Goal: Task Accomplishment & Management: Manage account settings

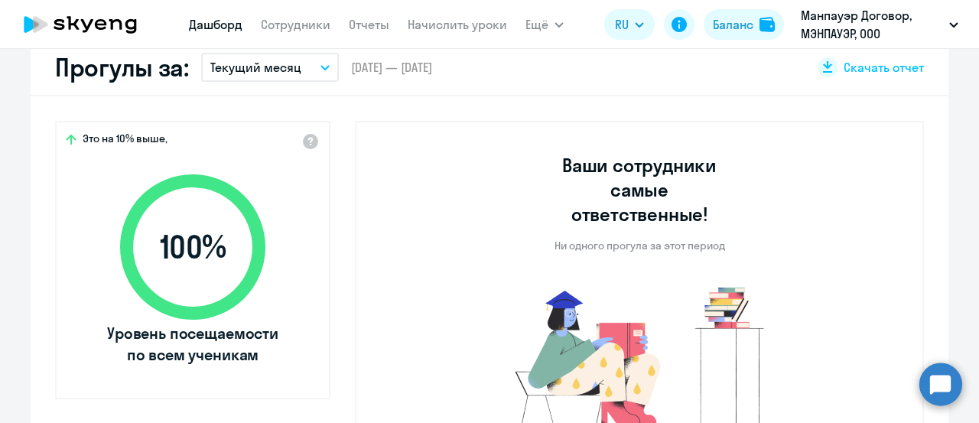
select select "30"
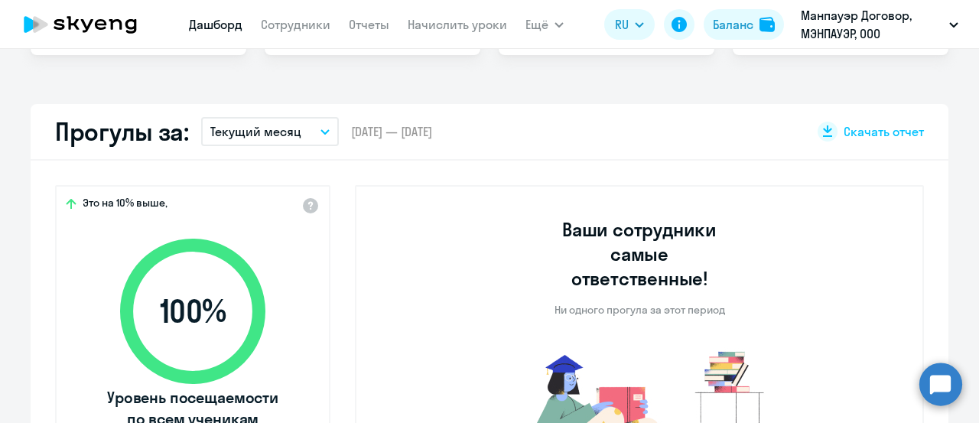
scroll to position [230, 0]
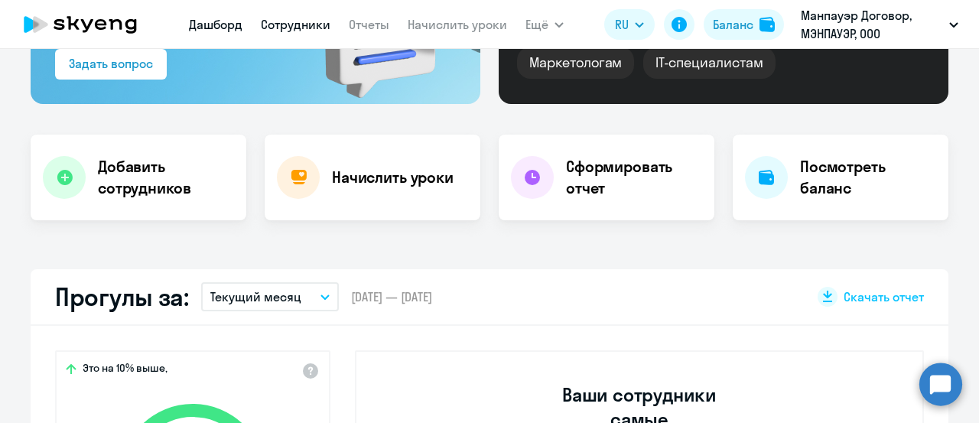
click at [299, 28] on link "Сотрудники" at bounding box center [296, 24] width 70 height 15
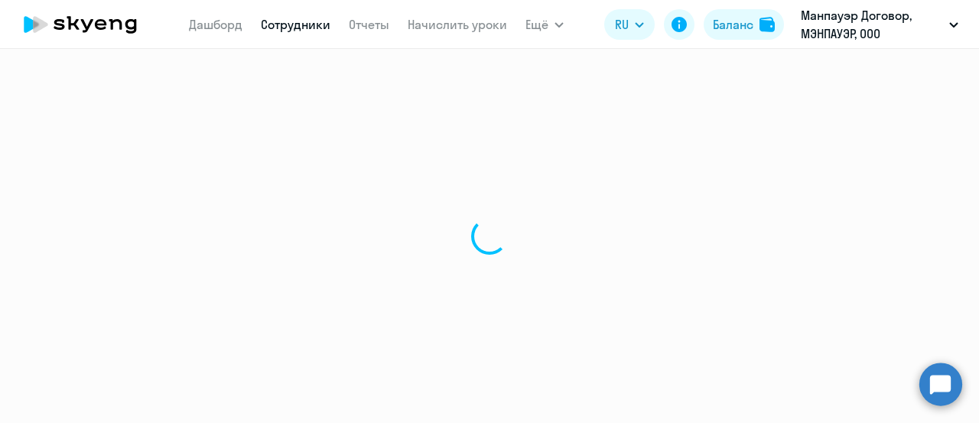
select select "30"
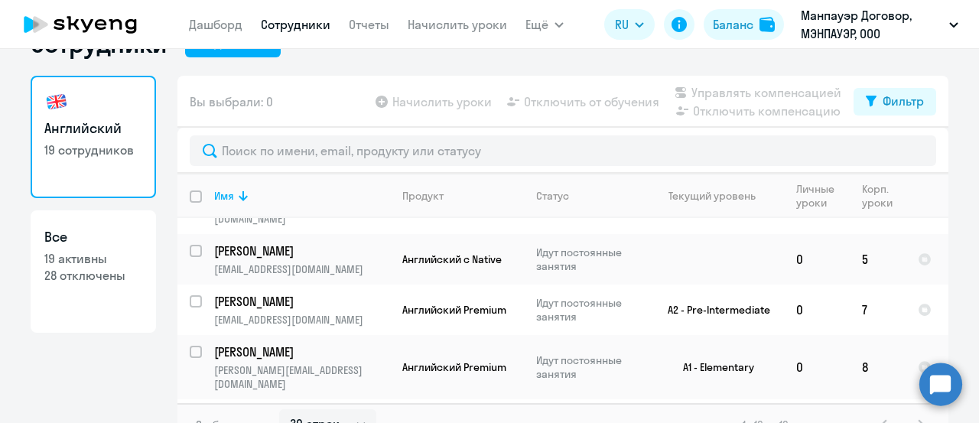
scroll to position [66, 0]
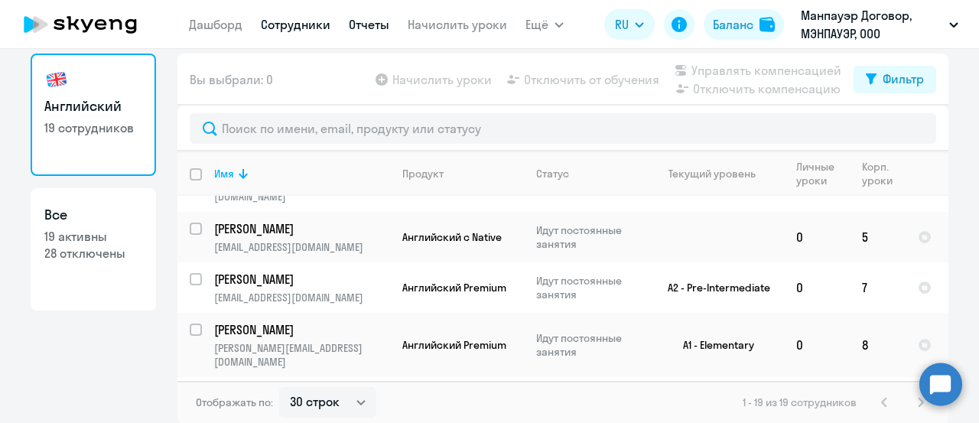
click at [361, 24] on link "Отчеты" at bounding box center [369, 24] width 41 height 15
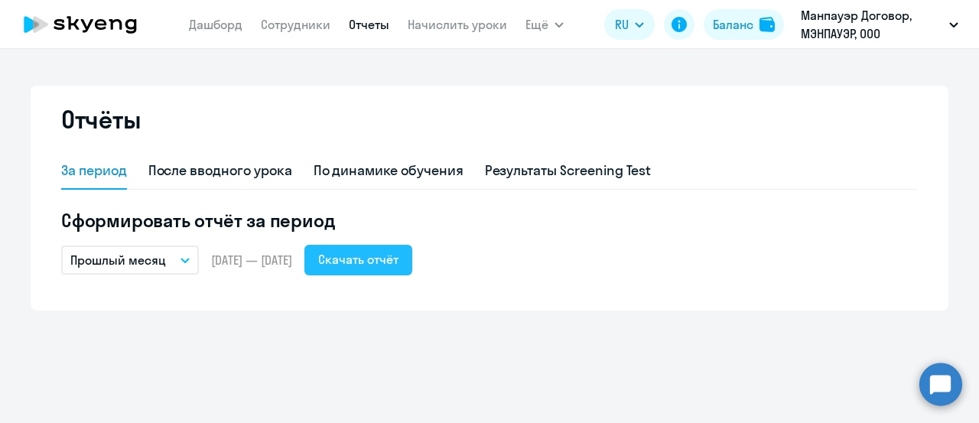
click at [399, 259] on div "Скачать отчёт" at bounding box center [358, 259] width 80 height 18
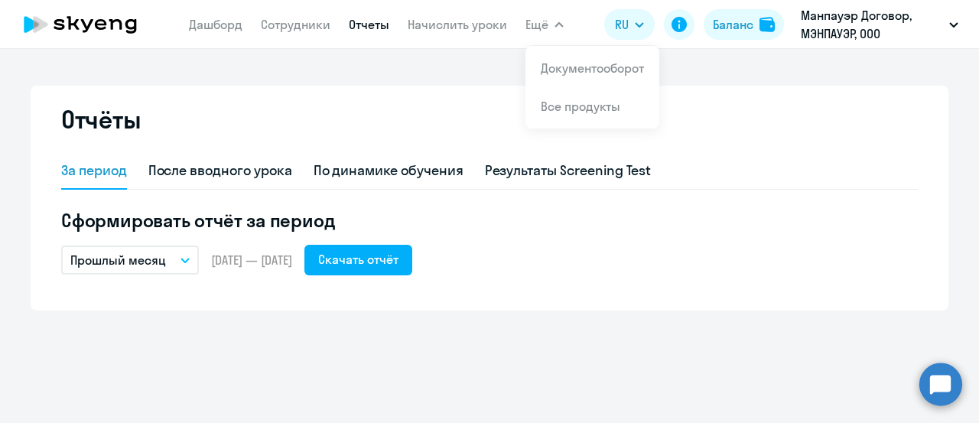
click at [166, 263] on button "Прошлый месяц" at bounding box center [130, 260] width 138 height 29
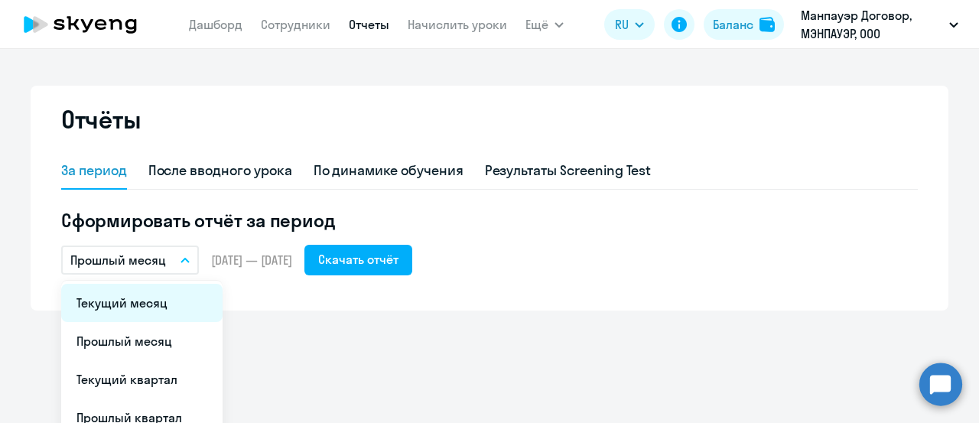
click at [188, 301] on li "Текущий месяц" at bounding box center [141, 303] width 161 height 38
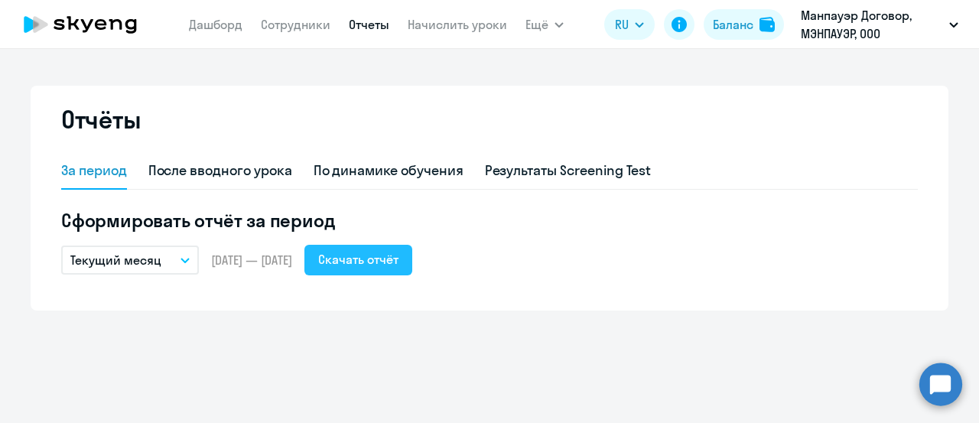
click at [399, 256] on div "Скачать отчёт" at bounding box center [358, 259] width 80 height 18
click at [305, 19] on link "Сотрудники" at bounding box center [296, 24] width 70 height 15
select select "30"
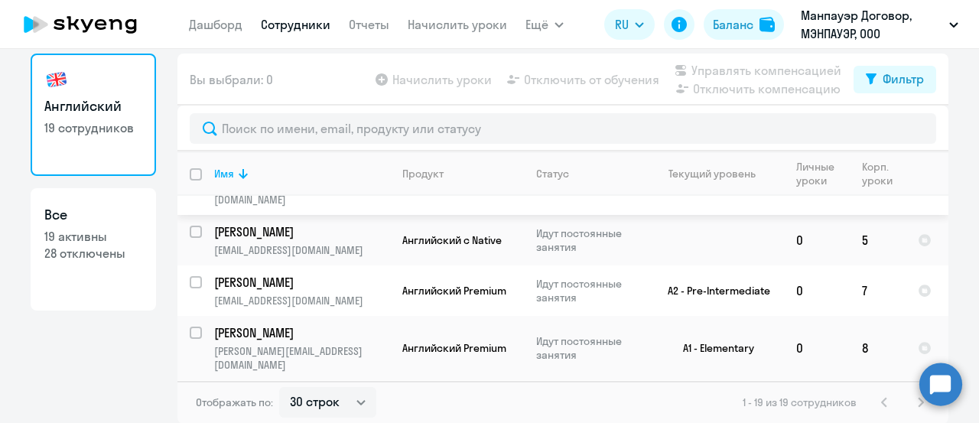
scroll to position [764, 0]
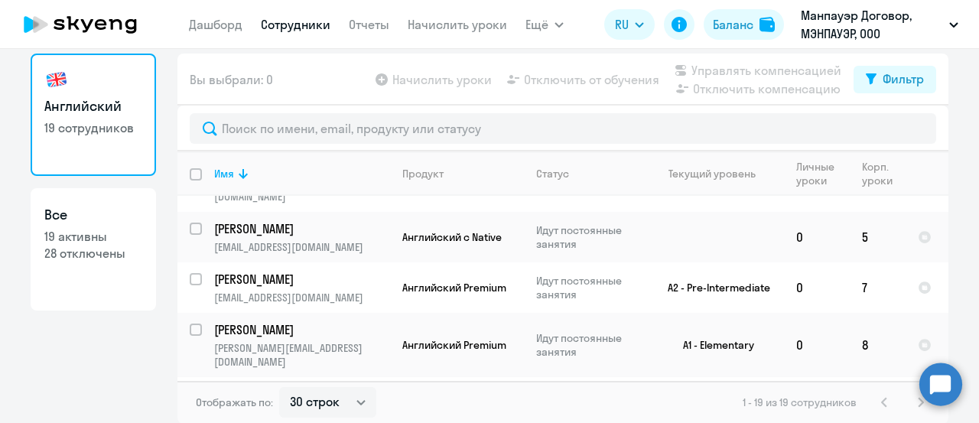
click at [713, 377] on td "B2 - Upper-Intermediate" at bounding box center [713, 409] width 142 height 64
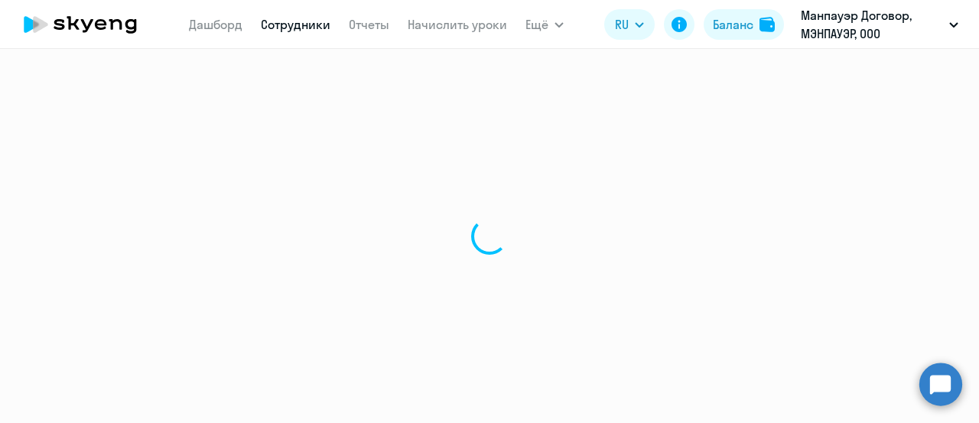
select select "english"
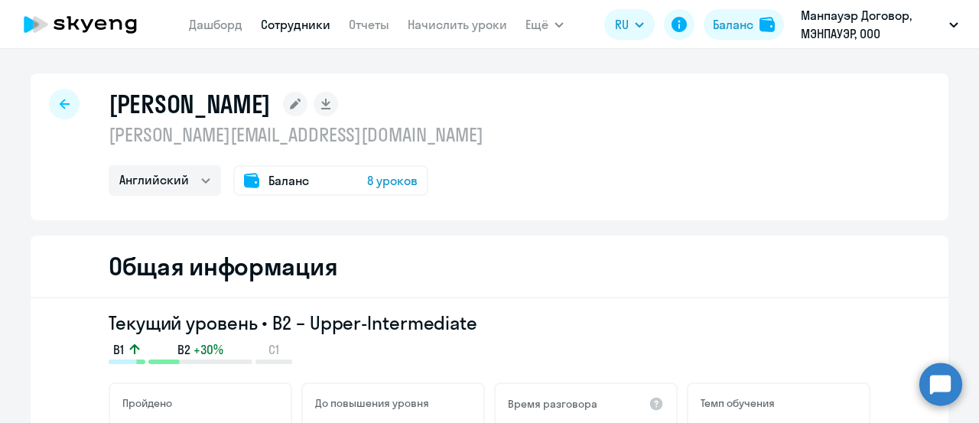
click at [396, 188] on span "8 уроков" at bounding box center [392, 180] width 51 height 18
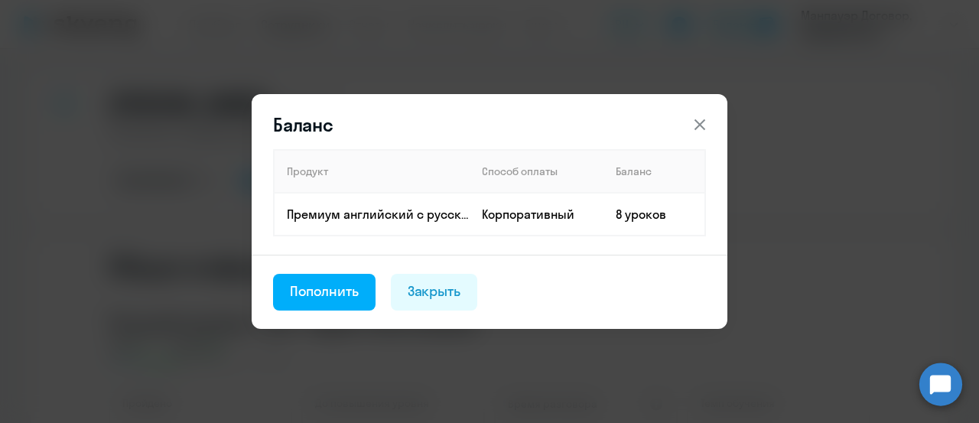
click at [696, 125] on icon at bounding box center [700, 125] width 18 height 18
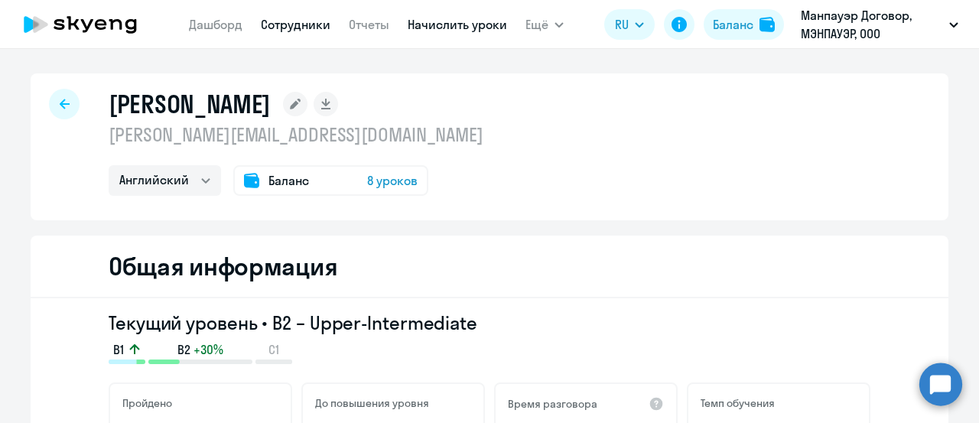
click at [458, 28] on link "Начислить уроки" at bounding box center [457, 24] width 99 height 15
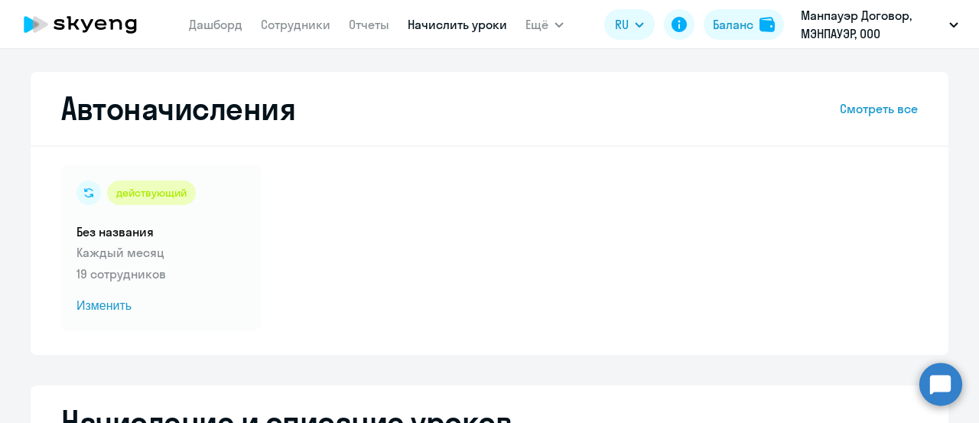
select select "10"
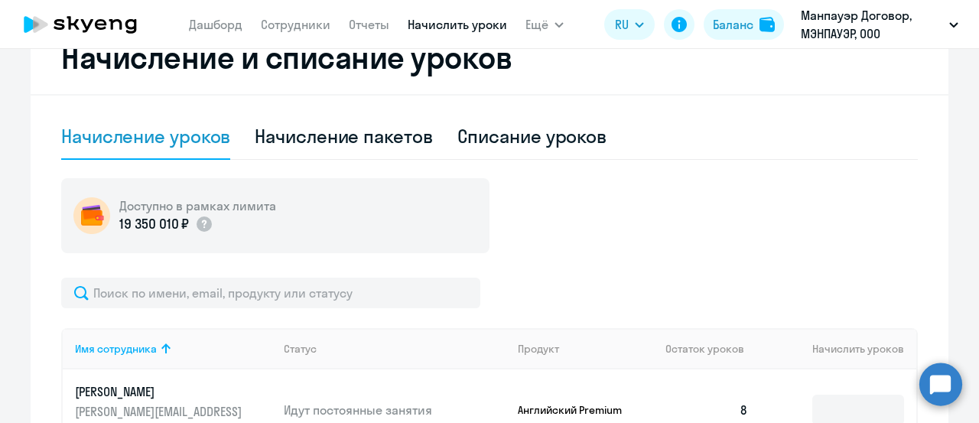
scroll to position [536, 0]
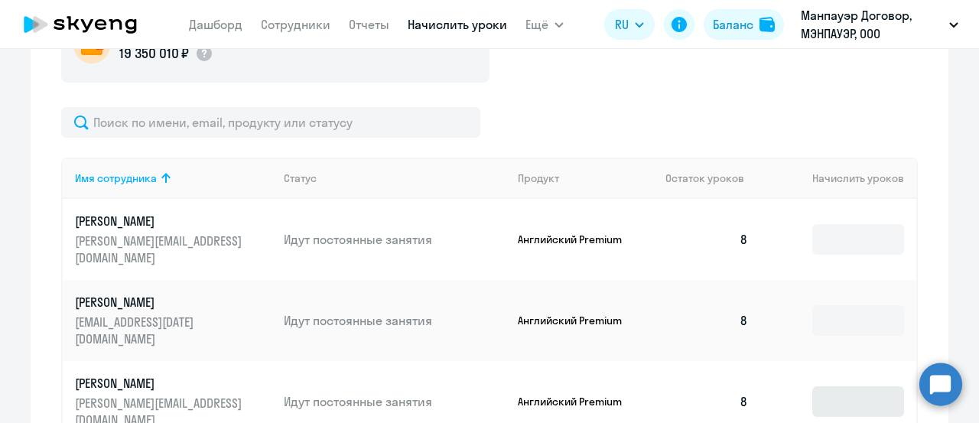
drag, startPoint x: 855, startPoint y: 339, endPoint x: 859, endPoint y: 348, distance: 9.9
click at [855, 361] on td at bounding box center [839, 401] width 156 height 81
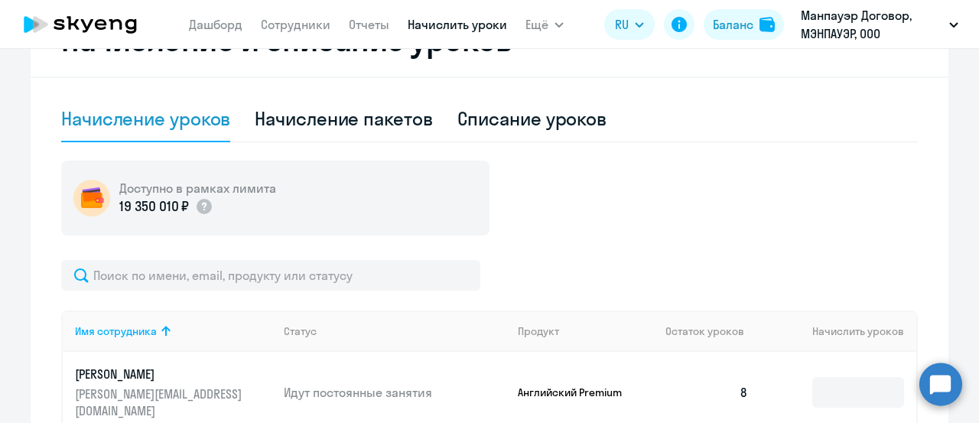
scroll to position [612, 0]
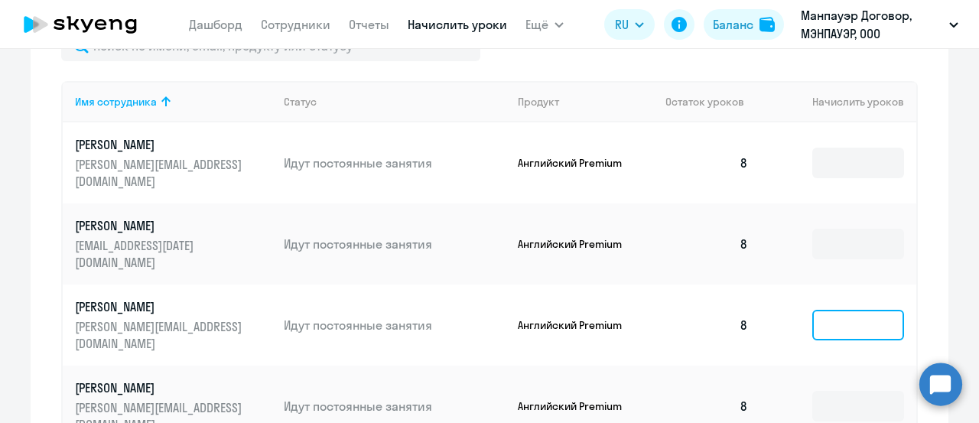
drag, startPoint x: 859, startPoint y: 282, endPoint x: 979, endPoint y: 284, distance: 120.1
click at [979, 284] on div "Автоначисления Смотреть все действующий Без названия Каждый месяц 19 сотруднико…" at bounding box center [489, 236] width 979 height 374
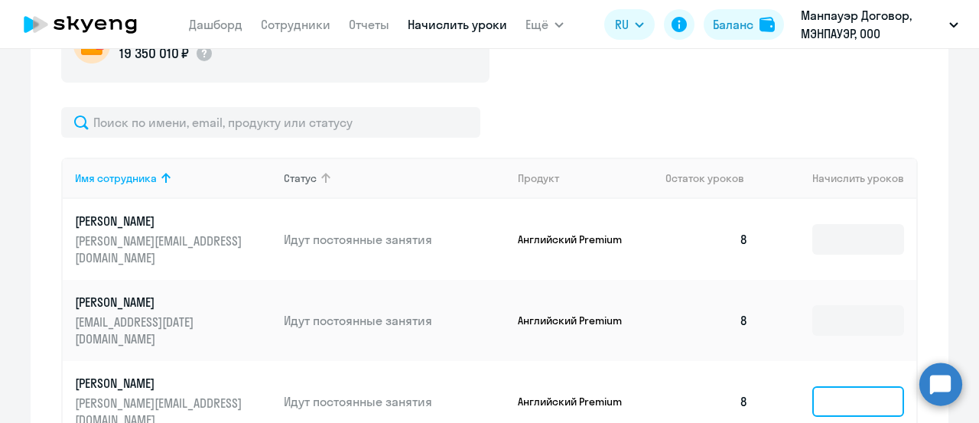
scroll to position [383, 0]
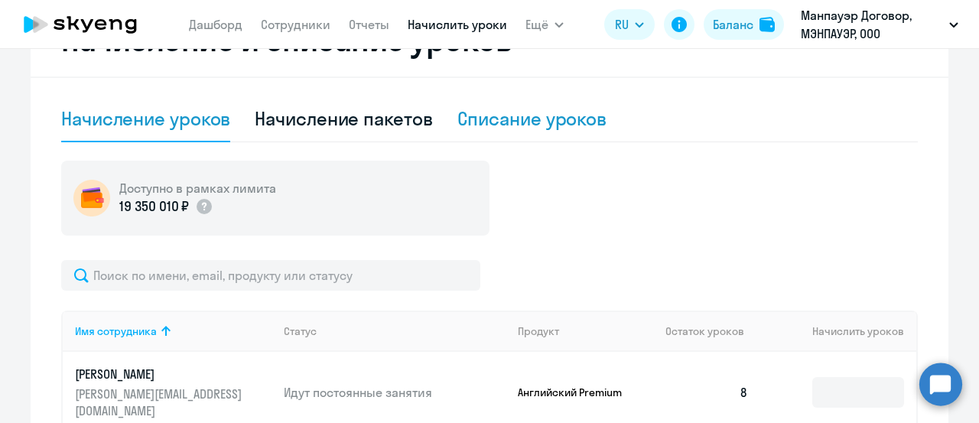
click at [529, 118] on div "Списание уроков" at bounding box center [533, 118] width 150 height 24
select select "10"
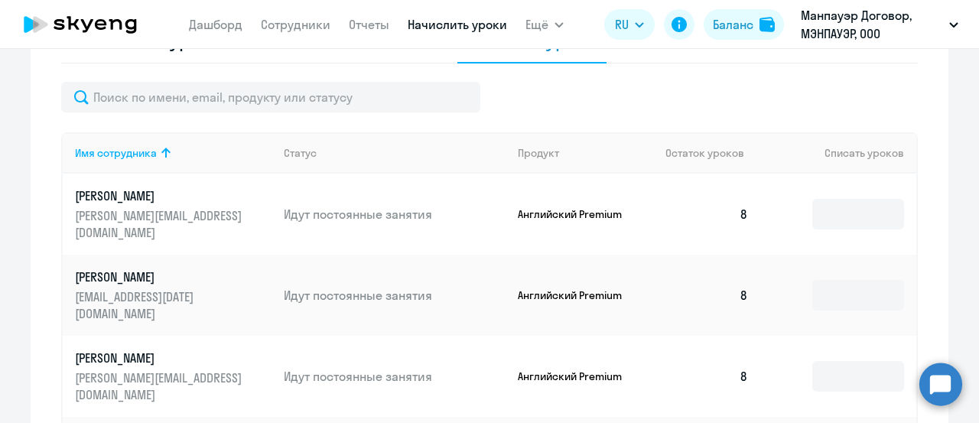
scroll to position [536, 0]
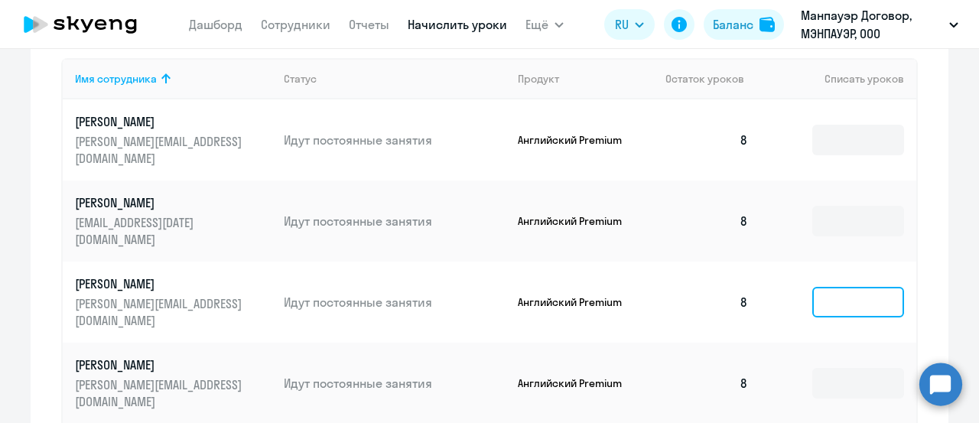
click at [878, 287] on input at bounding box center [859, 302] width 92 height 31
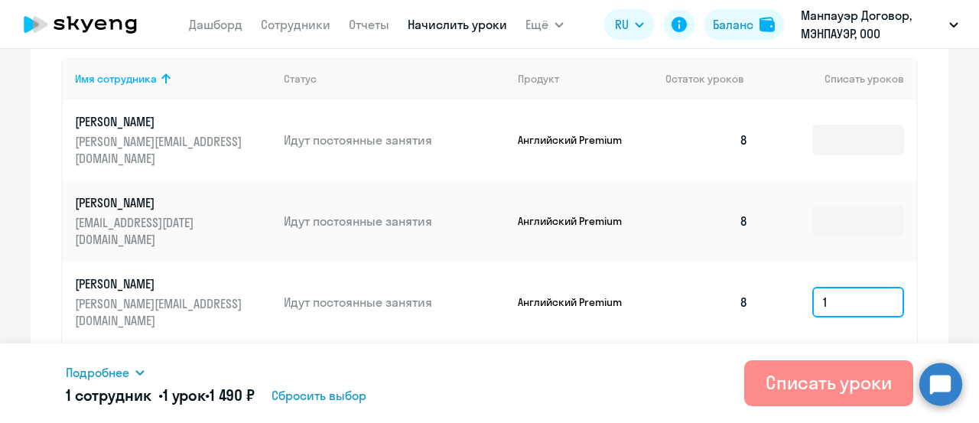
type input "1"
click at [842, 376] on div "Списать уроки" at bounding box center [829, 382] width 126 height 24
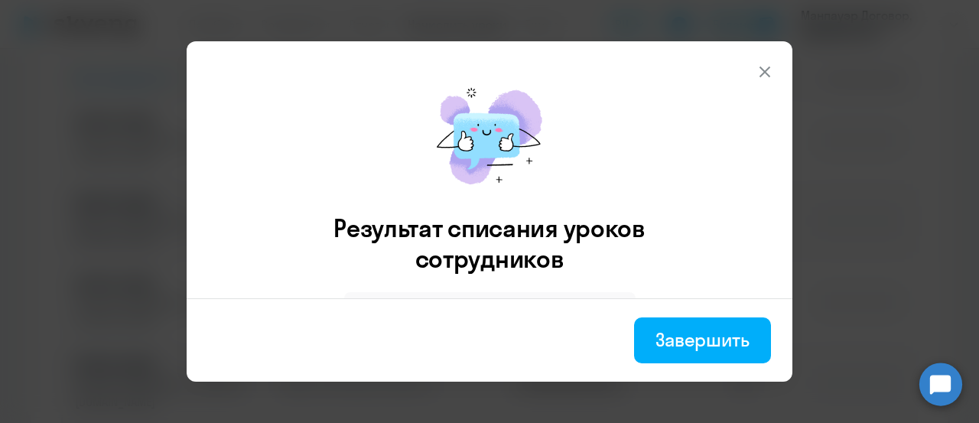
scroll to position [110, 0]
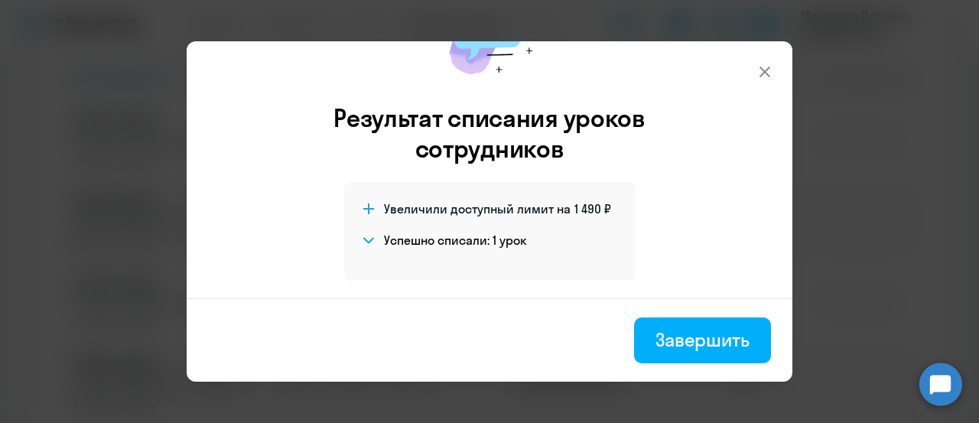
click at [683, 343] on div "Завершить" at bounding box center [703, 340] width 94 height 24
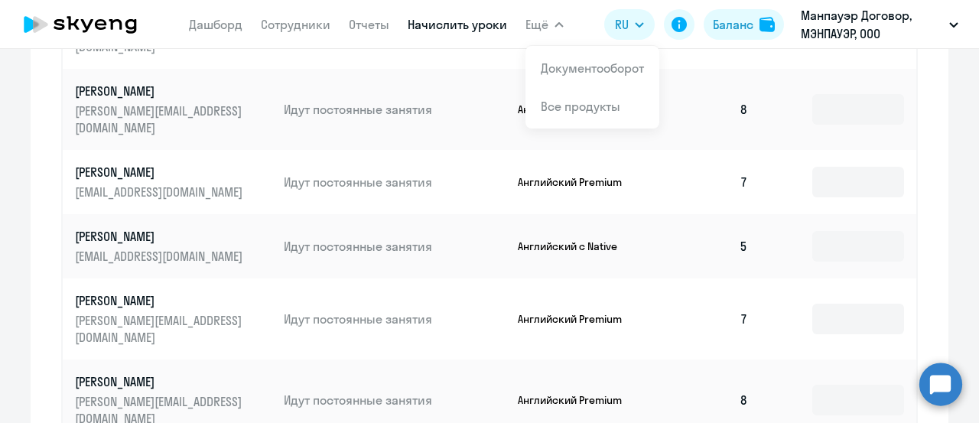
scroll to position [842, 0]
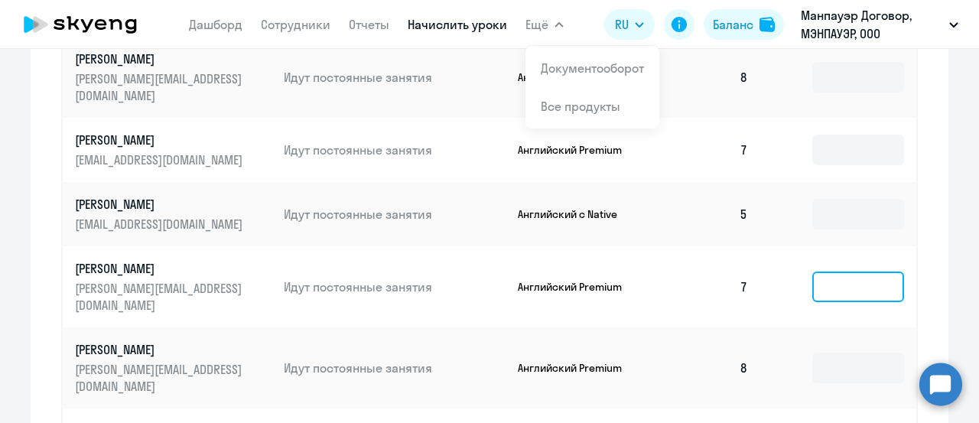
click at [834, 272] on input at bounding box center [859, 287] width 92 height 31
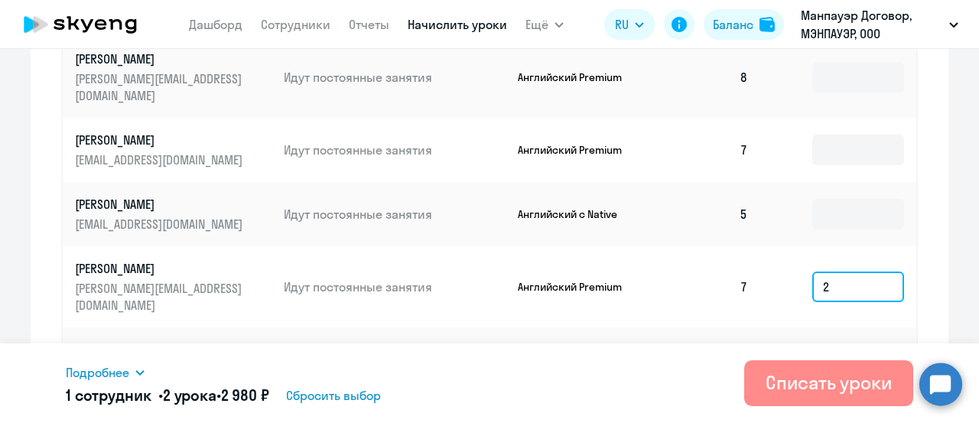
type input "2"
click at [803, 389] on div "Списать уроки" at bounding box center [829, 382] width 126 height 24
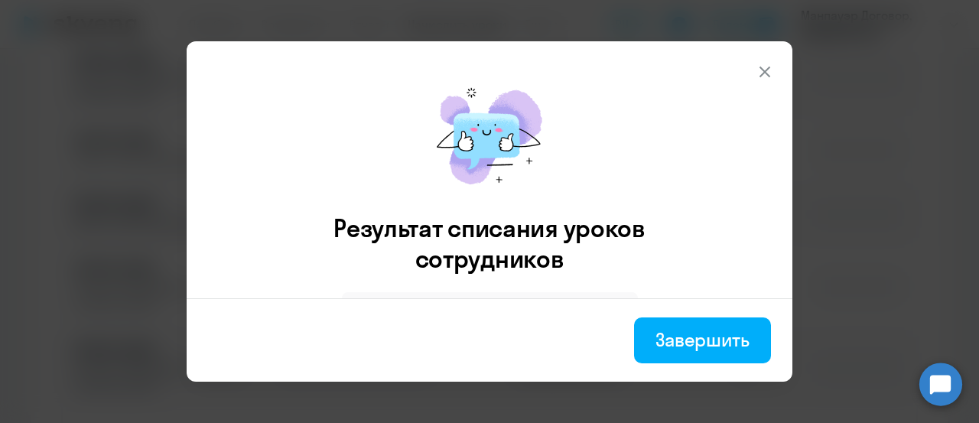
click at [769, 71] on icon at bounding box center [765, 72] width 18 height 18
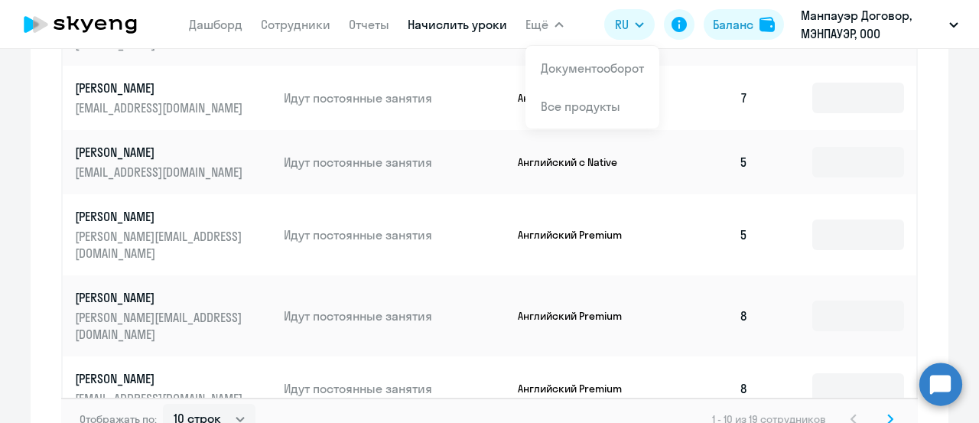
scroll to position [918, 0]
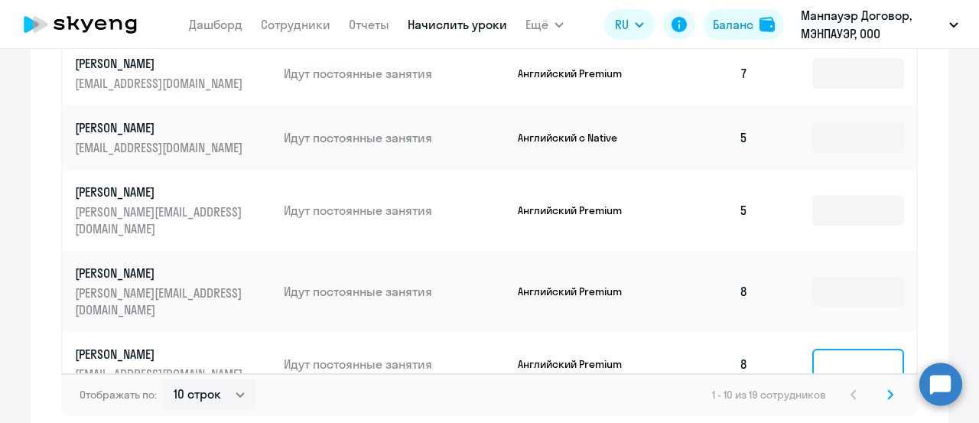
click at [833, 349] on input at bounding box center [859, 364] width 92 height 31
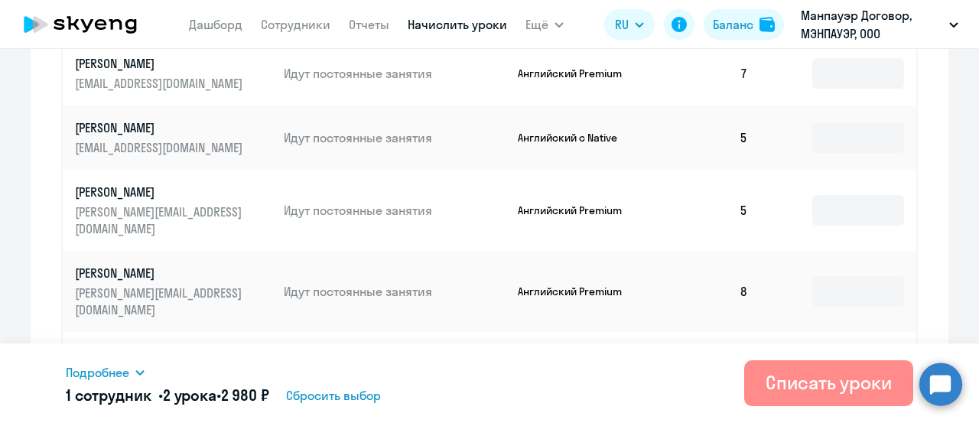
type input "2"
click at [845, 377] on div "Списать уроки" at bounding box center [829, 382] width 126 height 24
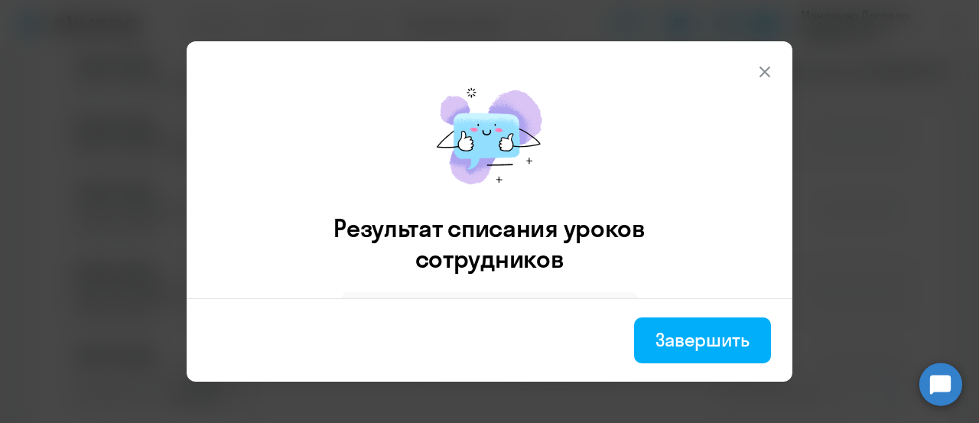
click at [725, 325] on button "Завершить" at bounding box center [702, 341] width 137 height 46
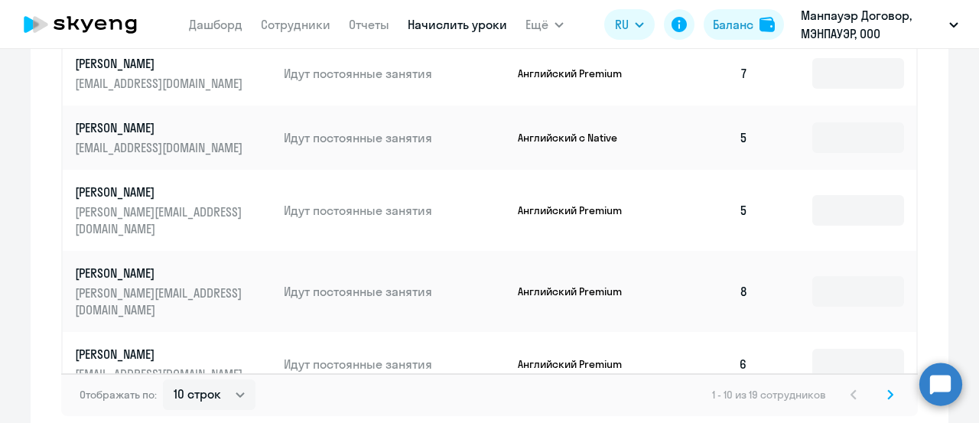
scroll to position [983, 0]
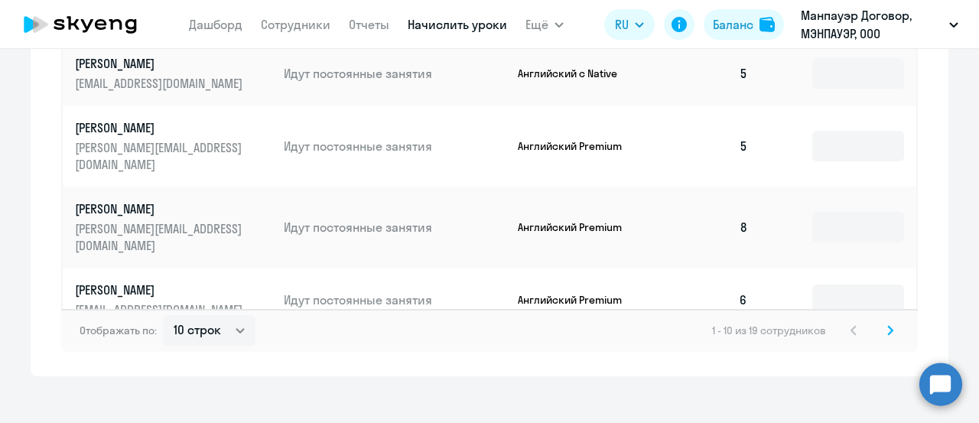
click at [888, 325] on icon at bounding box center [891, 330] width 6 height 11
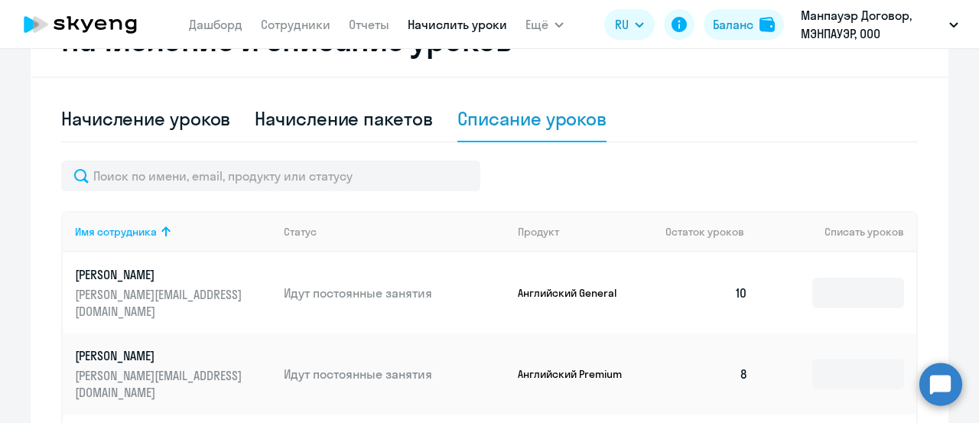
scroll to position [459, 0]
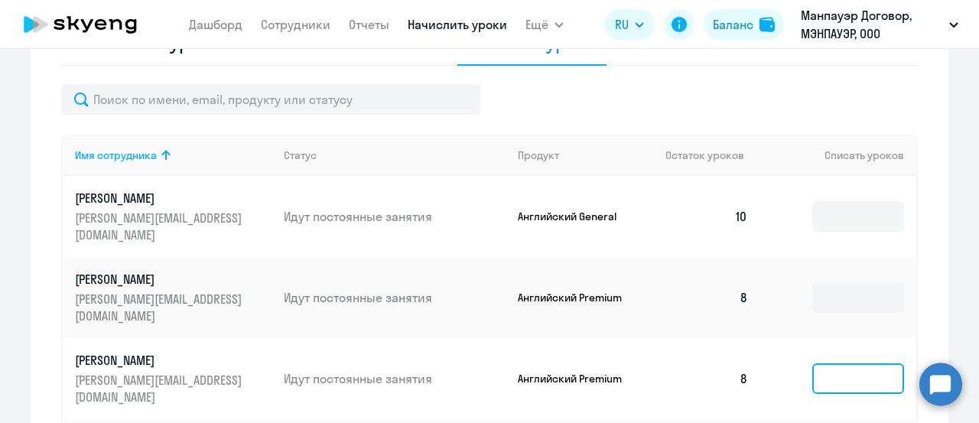
click at [816, 363] on input at bounding box center [859, 378] width 92 height 31
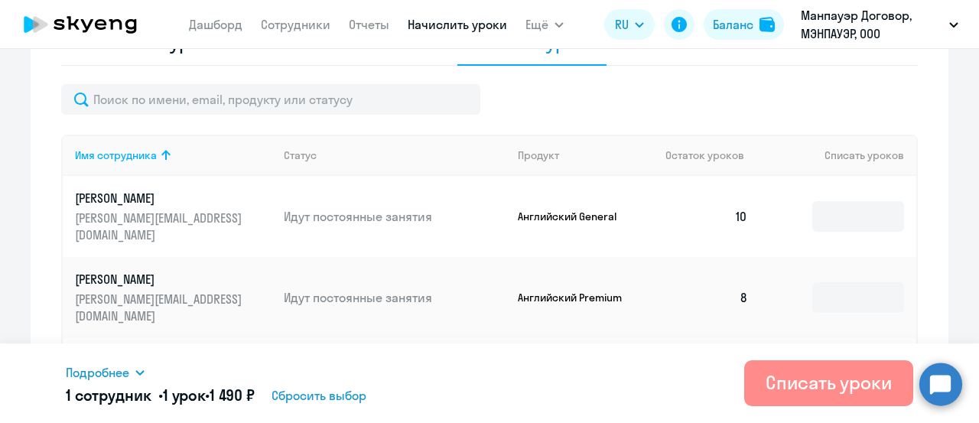
type input "1"
click at [810, 381] on div "Списать уроки" at bounding box center [829, 382] width 126 height 24
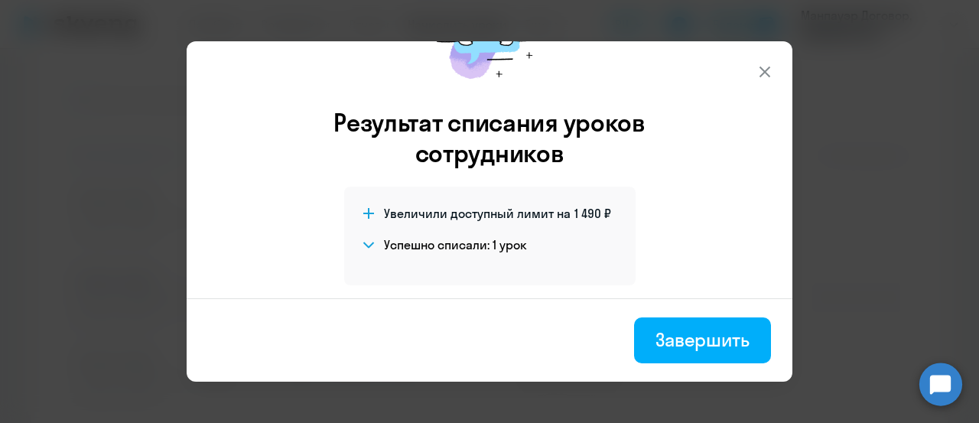
scroll to position [110, 0]
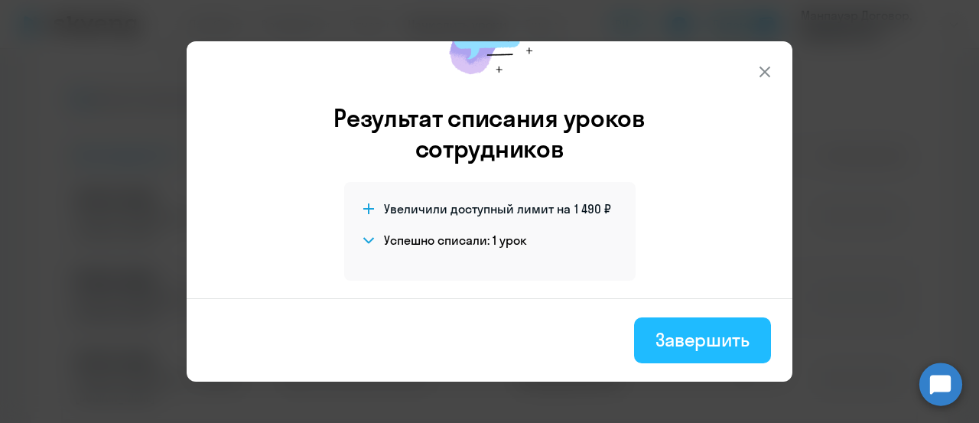
click at [713, 350] on div "Завершить" at bounding box center [703, 340] width 94 height 24
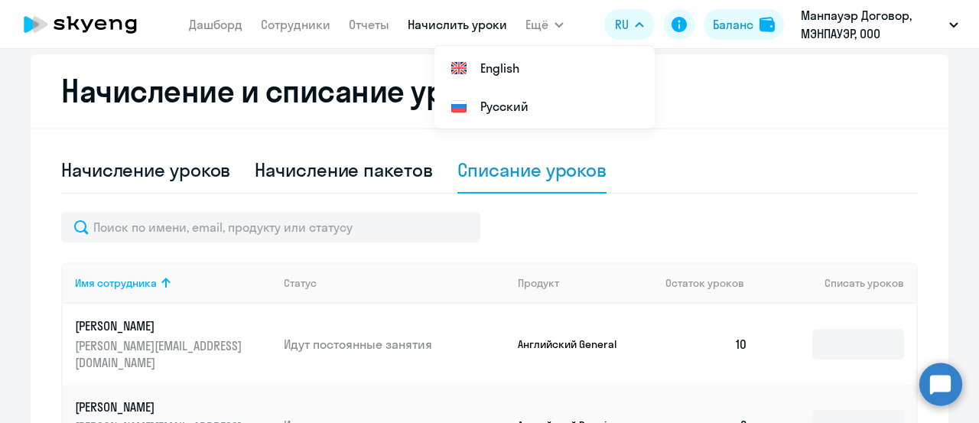
scroll to position [306, 0]
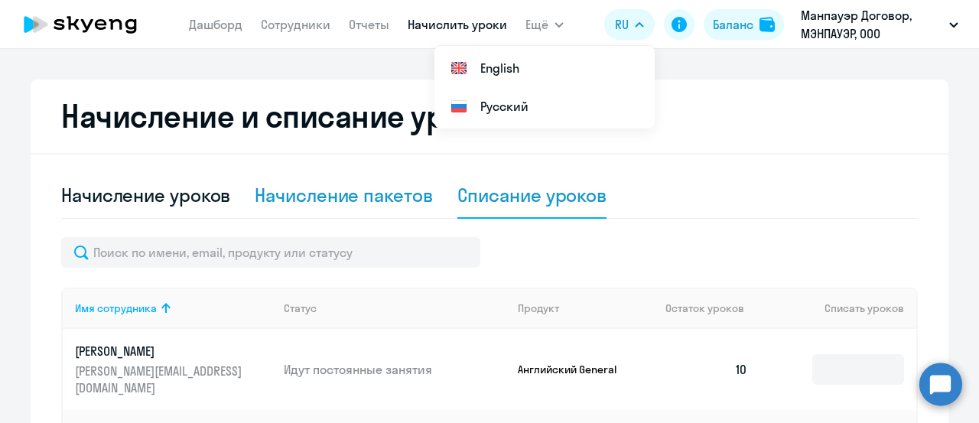
click at [388, 201] on div "Начисление пакетов" at bounding box center [344, 195] width 178 height 24
select select "10"
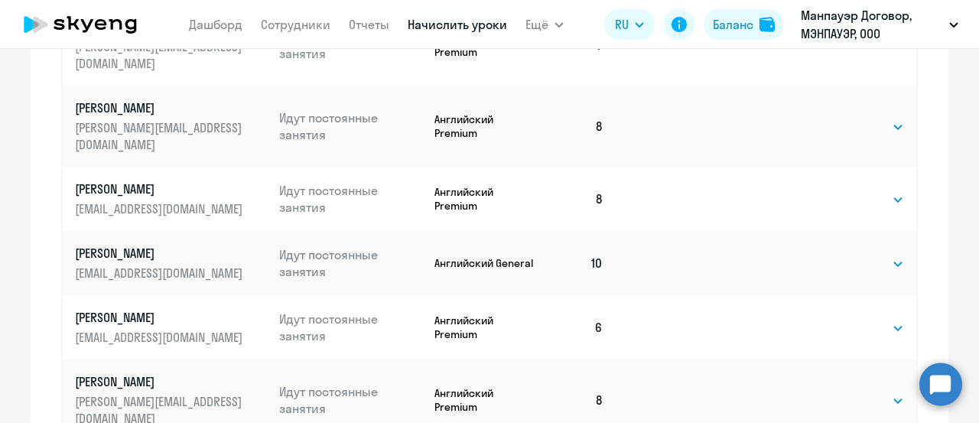
scroll to position [995, 0]
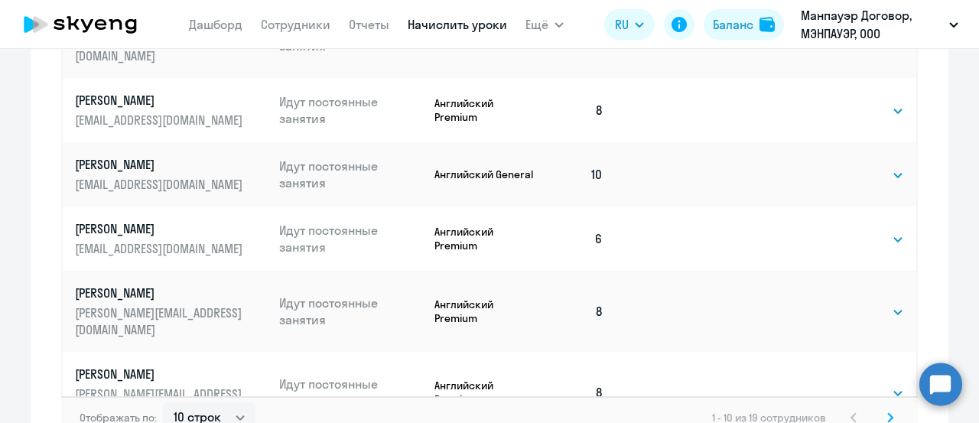
click at [744, 207] on td at bounding box center [738, 239] width 104 height 64
click at [318, 26] on link "Сотрудники" at bounding box center [296, 24] width 70 height 15
select select "30"
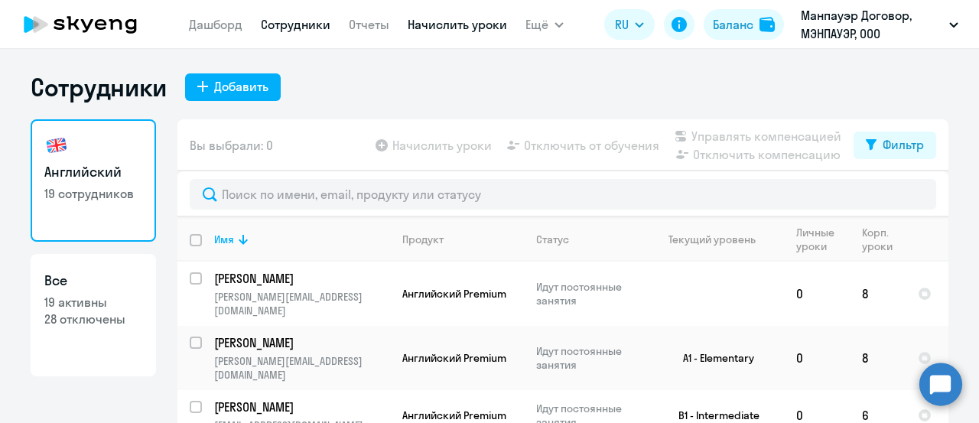
click at [421, 27] on link "Начислить уроки" at bounding box center [457, 24] width 99 height 15
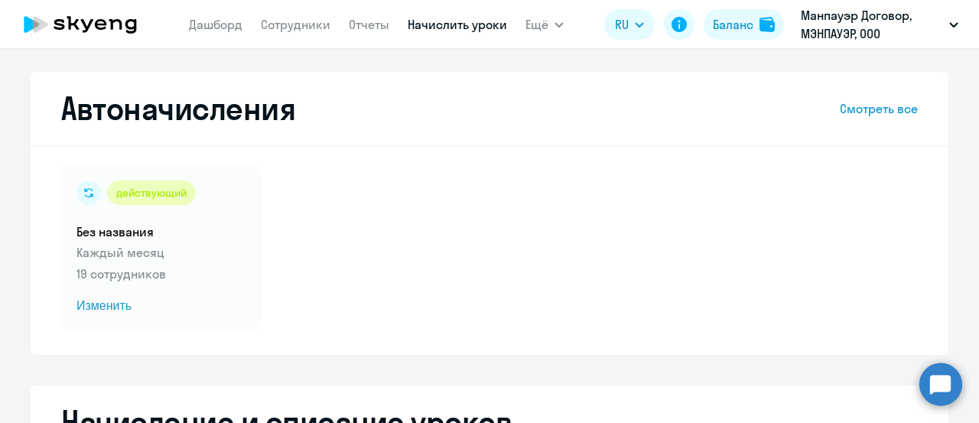
select select "10"
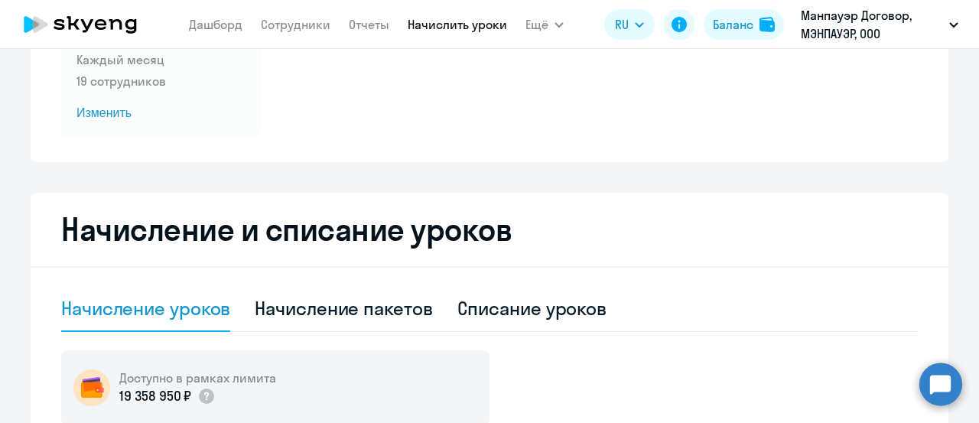
scroll to position [306, 0]
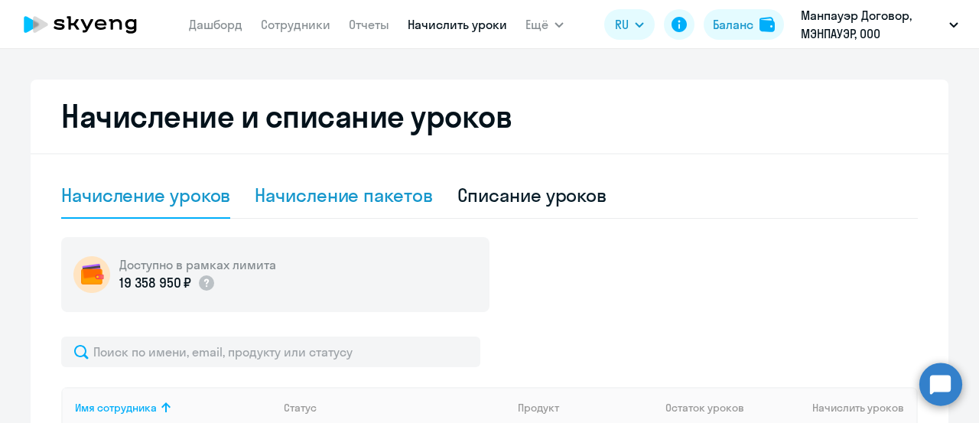
click at [373, 198] on div "Начисление пакетов" at bounding box center [344, 195] width 178 height 24
select select "10"
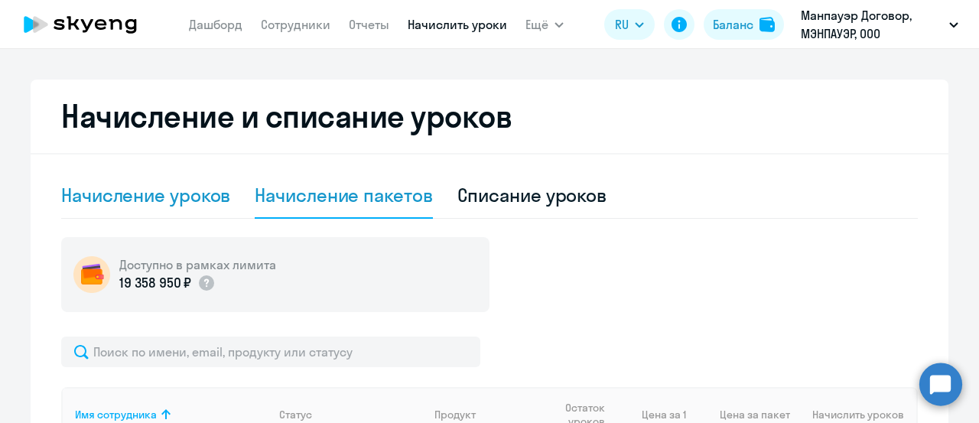
click at [196, 204] on div "Начисление уроков" at bounding box center [145, 195] width 169 height 24
select select "10"
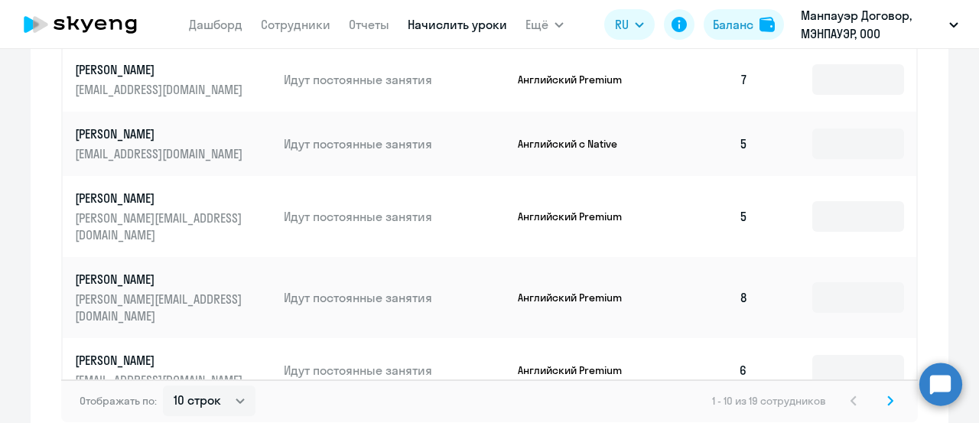
scroll to position [1082, 0]
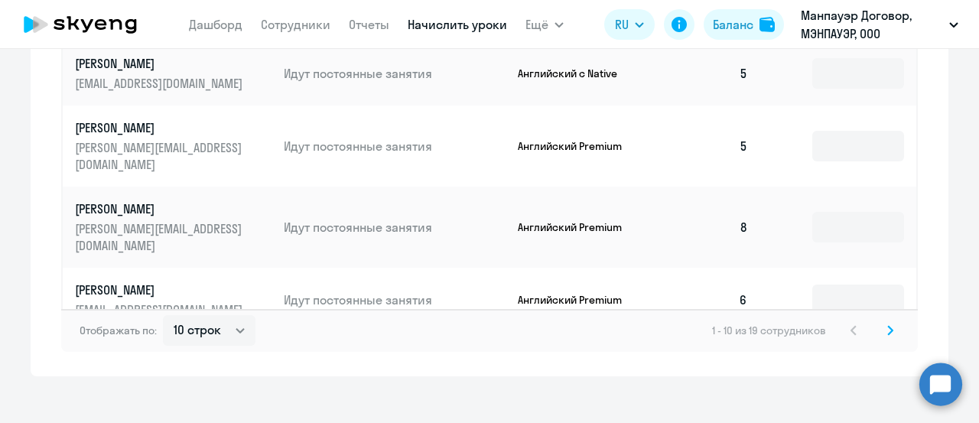
click at [888, 325] on icon at bounding box center [891, 330] width 6 height 11
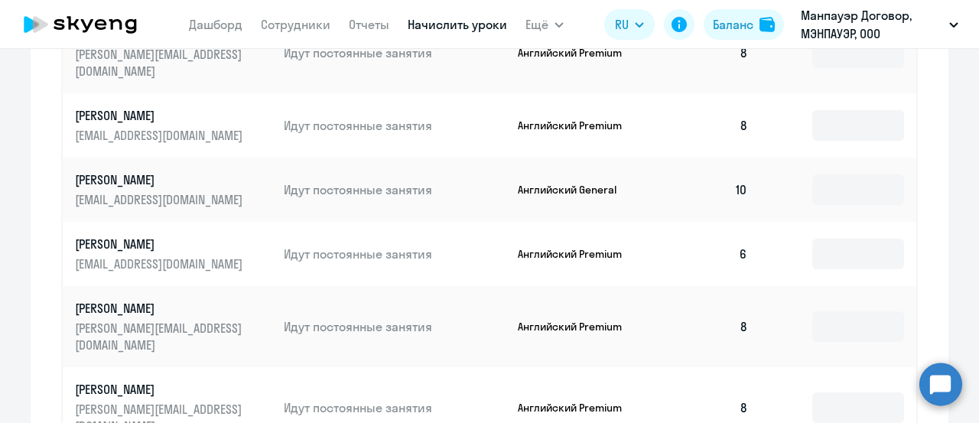
scroll to position [941, 0]
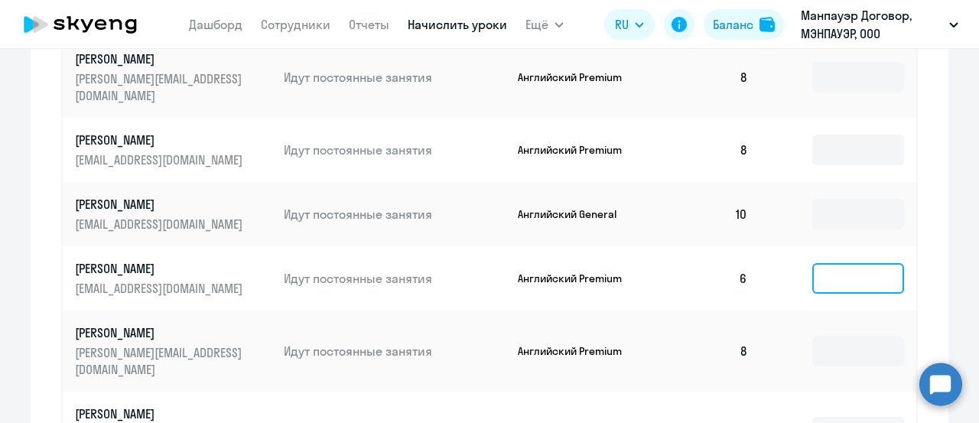
click at [836, 263] on input at bounding box center [859, 278] width 92 height 31
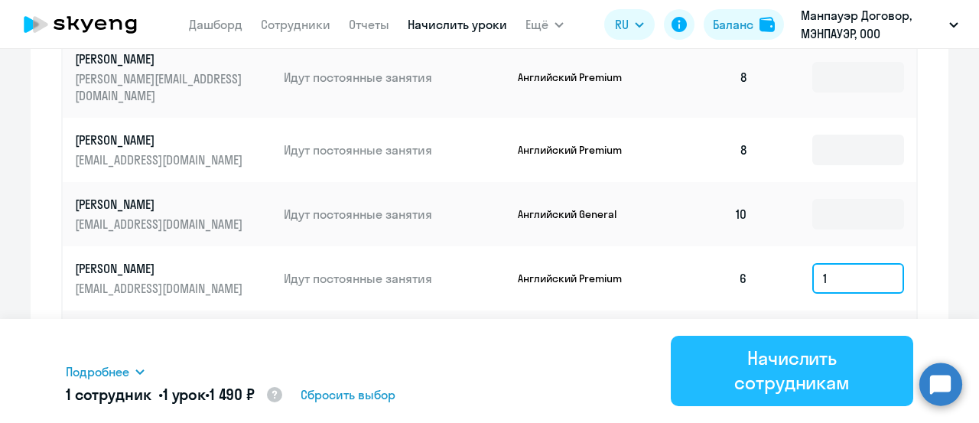
type input "1"
click at [811, 356] on div "Начислить сотрудникам" at bounding box center [793, 370] width 200 height 49
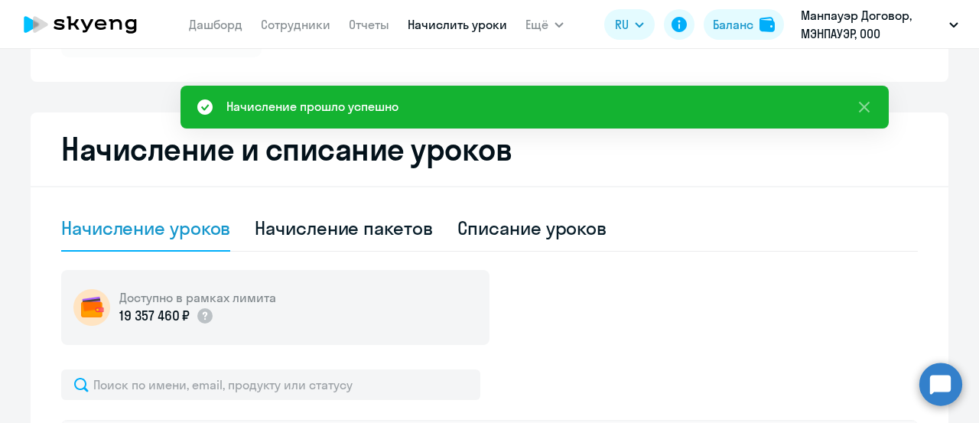
scroll to position [253, 0]
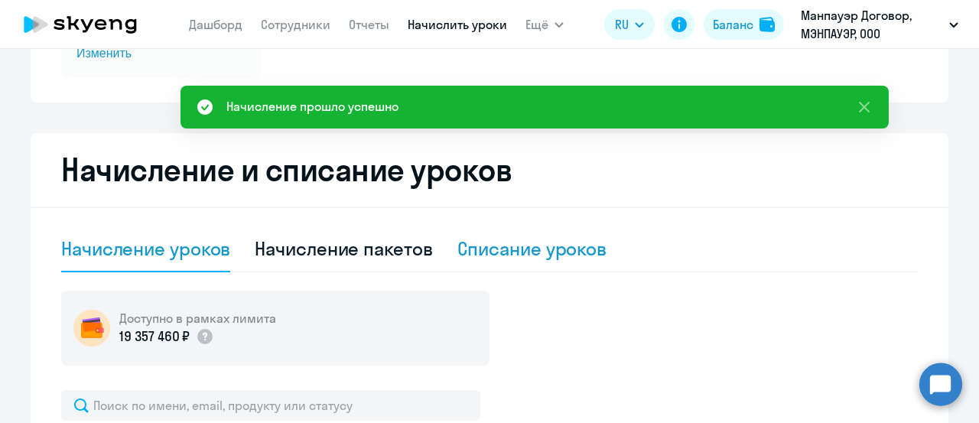
click at [487, 249] on div "Списание уроков" at bounding box center [533, 248] width 150 height 24
select select "10"
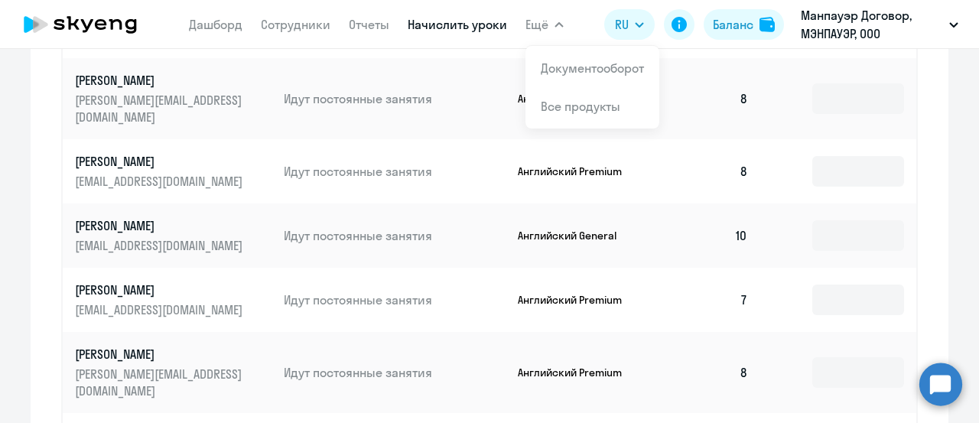
scroll to position [918, 0]
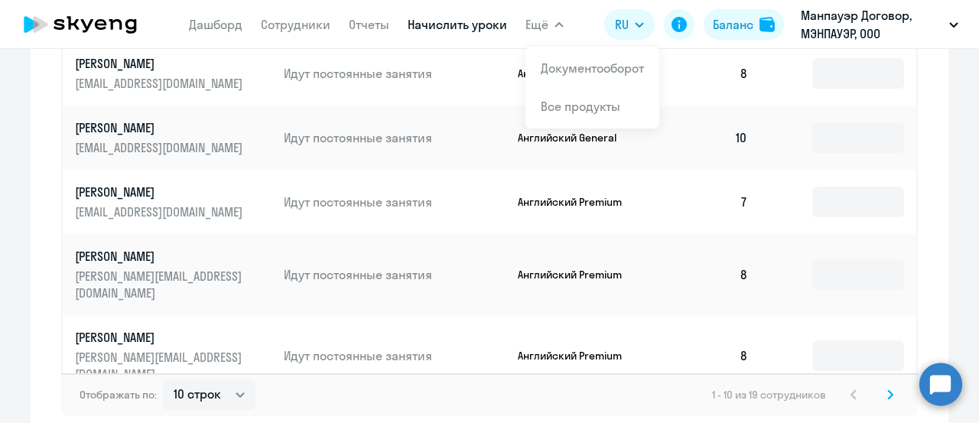
click at [848, 386] on div "1 - 10 из 19 сотрудников" at bounding box center [805, 395] width 187 height 18
click at [846, 386] on div "1 - 10 из 19 сотрудников" at bounding box center [805, 395] width 187 height 18
click at [892, 386] on svg-icon at bounding box center [891, 395] width 18 height 18
click at [851, 389] on icon at bounding box center [854, 394] width 6 height 11
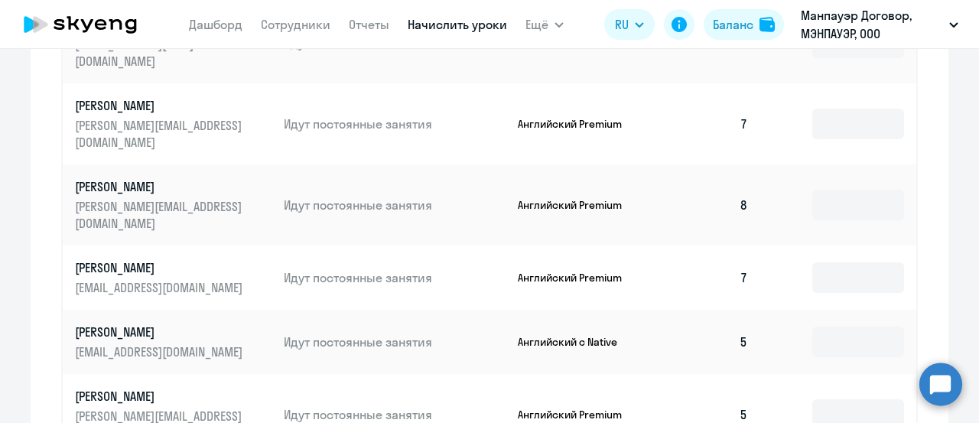
scroll to position [906, 0]
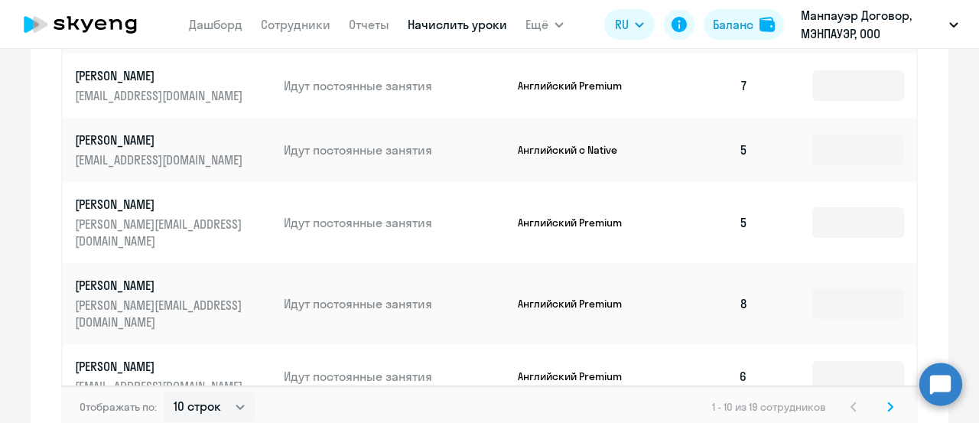
click at [888, 402] on icon at bounding box center [891, 407] width 6 height 11
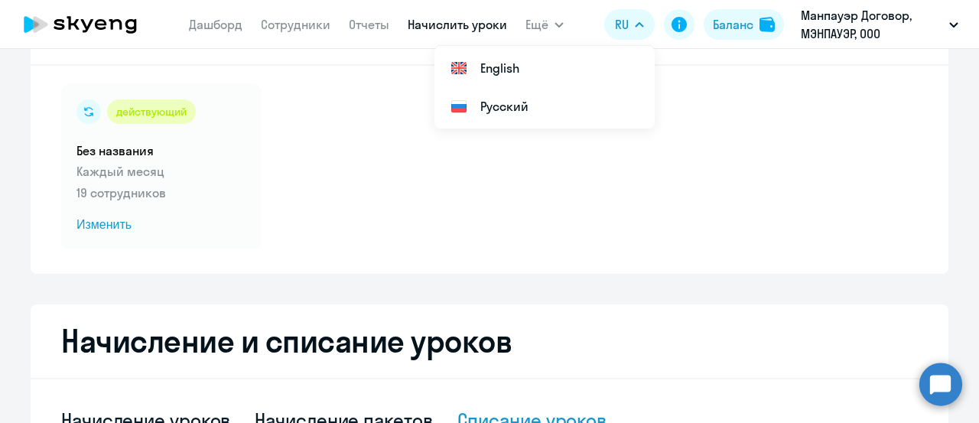
scroll to position [77, 0]
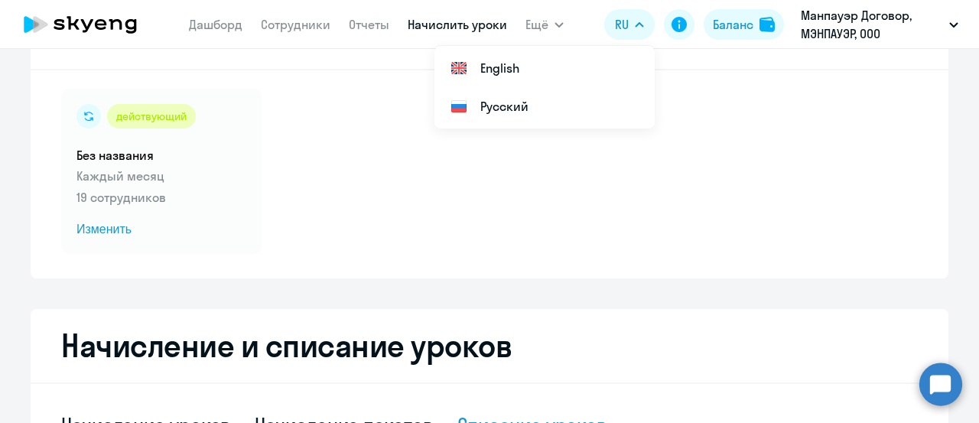
click at [295, 11] on nav "[PERSON_NAME] Отчеты Начислить уроки" at bounding box center [348, 24] width 318 height 31
click at [304, 28] on link "Сотрудники" at bounding box center [296, 24] width 70 height 15
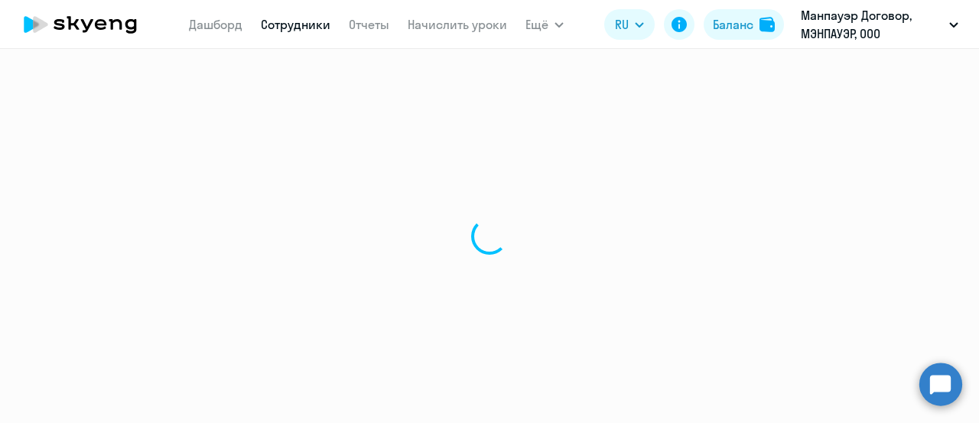
select select "30"
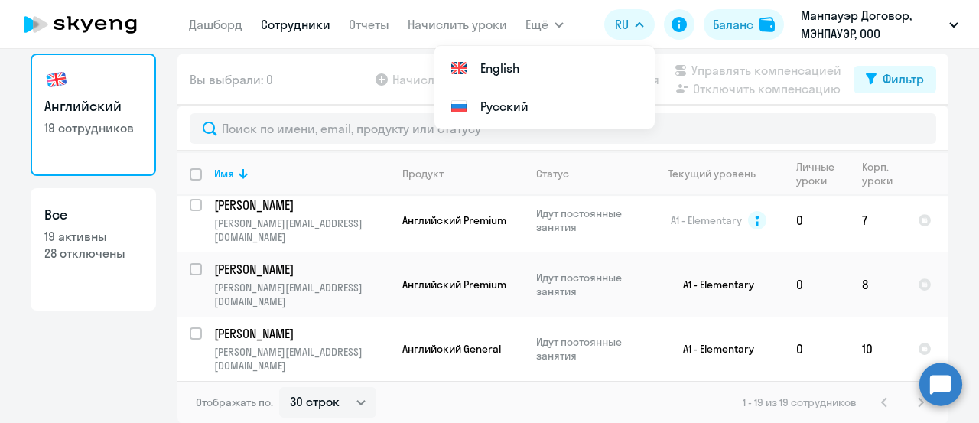
scroll to position [459, 0]
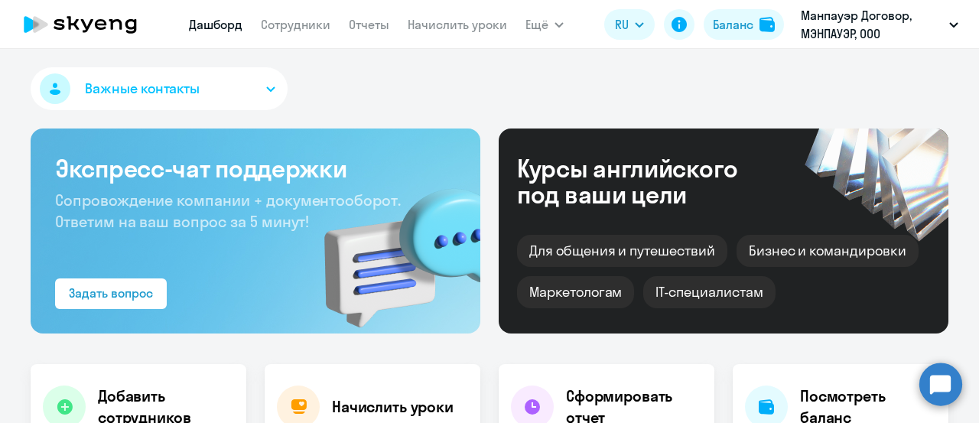
select select "30"
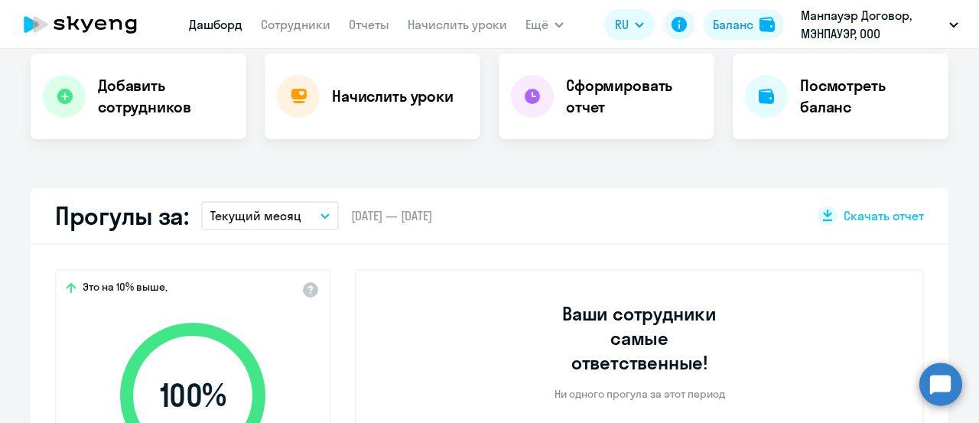
scroll to position [459, 0]
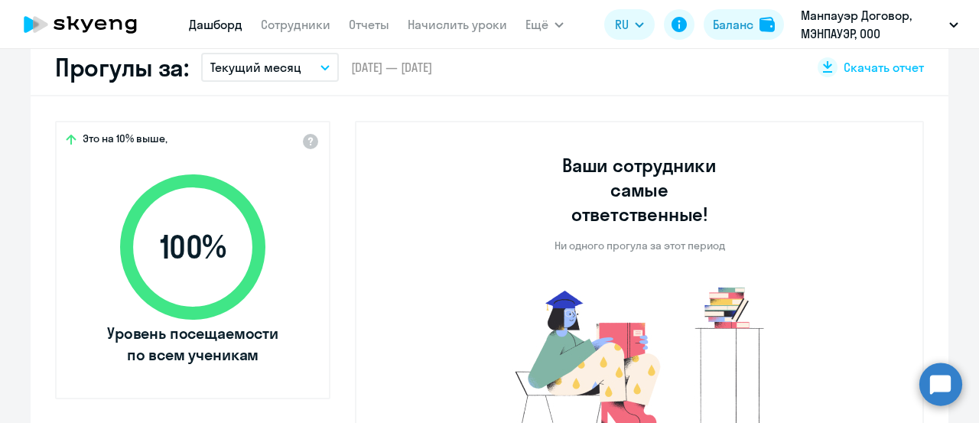
click at [321, 66] on icon "button" at bounding box center [325, 68] width 8 height 4
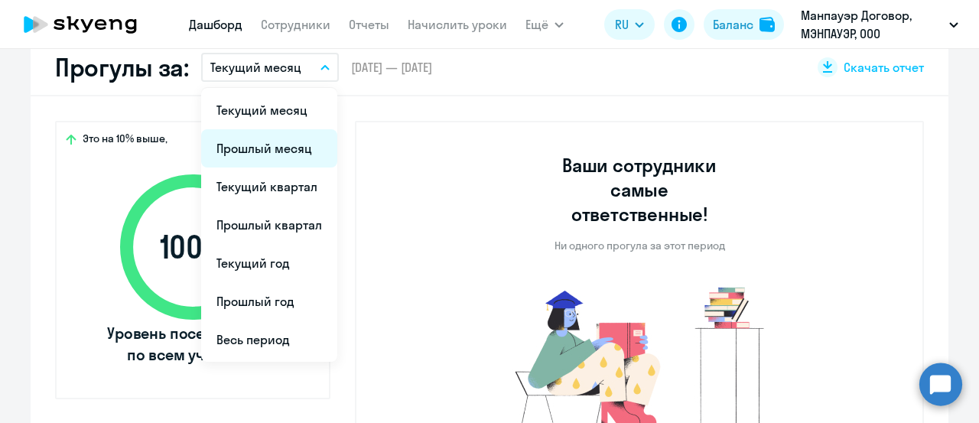
click at [289, 146] on li "Прошлый месяц" at bounding box center [269, 148] width 136 height 38
